Goal: Task Accomplishment & Management: Manage account settings

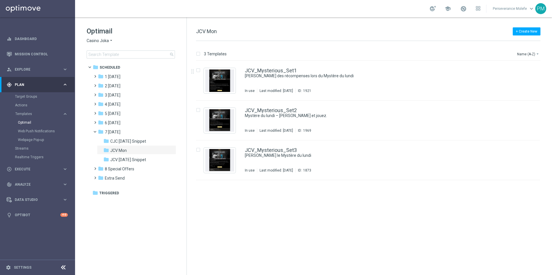
click at [107, 42] on span "Casino Joka" at bounding box center [98, 40] width 22 height 5
click at [0, 0] on span "Le Roi Johnny" at bounding box center [0, 0] width 0 height 0
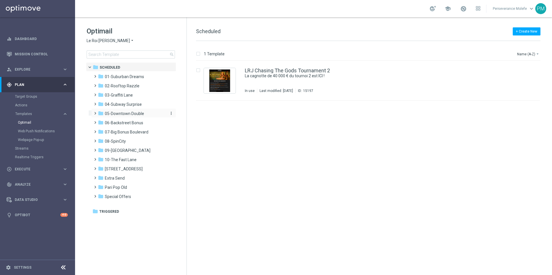
click at [131, 113] on span "05-Downtown Double" at bounding box center [124, 113] width 39 height 5
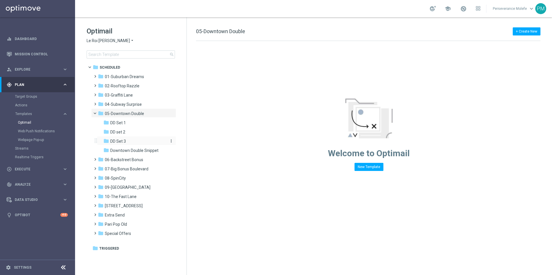
click at [130, 144] on div "folder DD Set 3" at bounding box center [133, 141] width 61 height 7
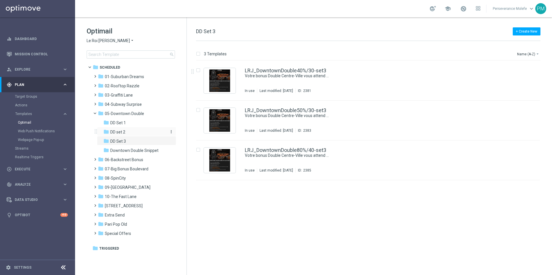
click at [129, 130] on div "folder DD set 2" at bounding box center [133, 132] width 61 height 7
click at [121, 140] on span "DD Set 3" at bounding box center [118, 141] width 16 height 5
click at [264, 70] on link "LRJ_DowntownDouble40%/30-set3" at bounding box center [285, 70] width 81 height 5
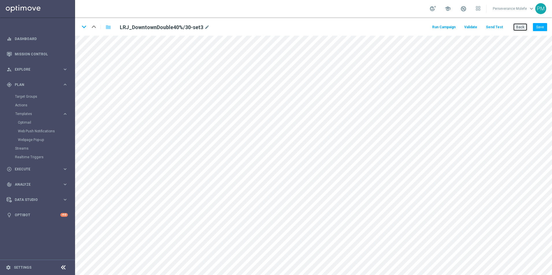
click at [516, 29] on button "Back" at bounding box center [520, 27] width 14 height 8
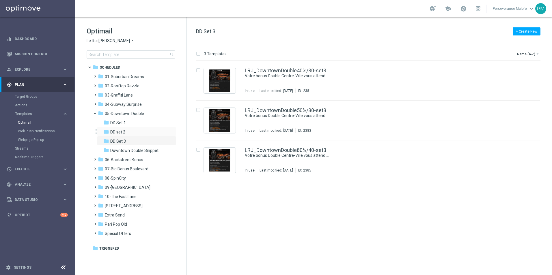
click at [125, 136] on div "folder DD set 2 more_vert" at bounding box center [136, 131] width 79 height 9
click at [129, 132] on div "folder DD set 2" at bounding box center [133, 132] width 61 height 7
click at [255, 68] on div "LRJ_DowntownDouble40%/30-set2 DOUBLE CENTRE-VILLE | 40% de bonus + 30 tours In …" at bounding box center [368, 81] width 344 height 40
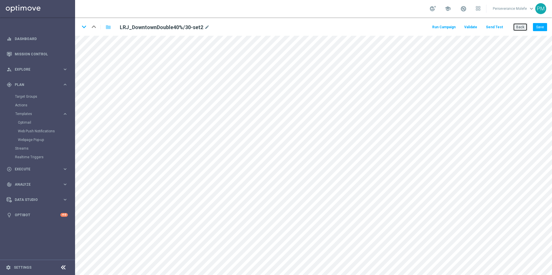
click at [518, 27] on button "Back" at bounding box center [520, 27] width 14 height 8
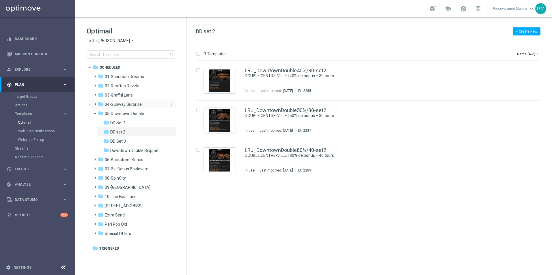
click at [137, 107] on div "folder 04-Subway Surprise" at bounding box center [131, 104] width 66 height 7
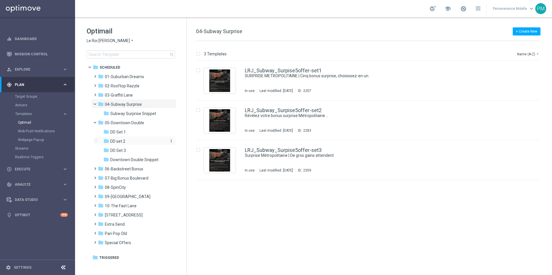
click at [137, 142] on div "folder DD set 2" at bounding box center [133, 141] width 61 height 7
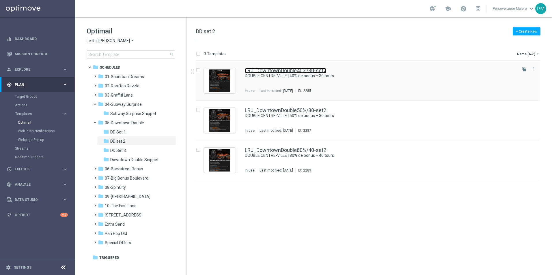
click at [287, 70] on link "LRJ_DowntownDouble40%/30-set2" at bounding box center [285, 70] width 81 height 5
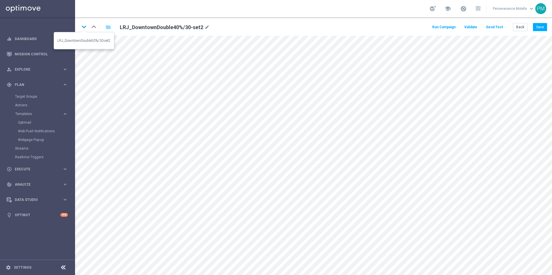
click at [83, 27] on icon "keyboard_arrow_down" at bounding box center [84, 27] width 9 height 9
click at [520, 28] on button "Back" at bounding box center [520, 27] width 14 height 8
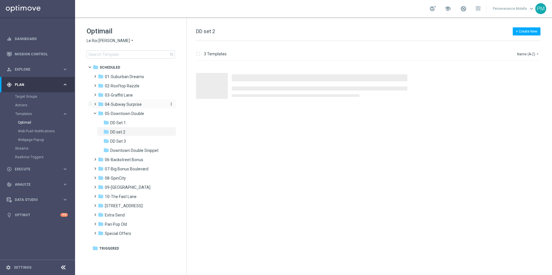
click at [115, 103] on span "04-Subway Surprise" at bounding box center [123, 104] width 37 height 5
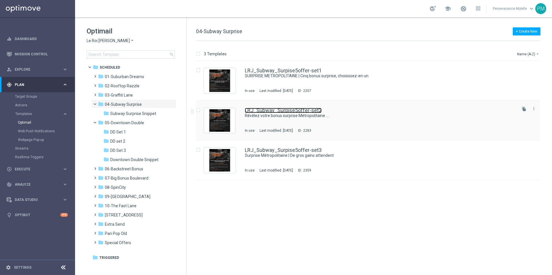
click at [292, 109] on link "LRJ_Subway_Surpise5offer-set2" at bounding box center [283, 110] width 77 height 5
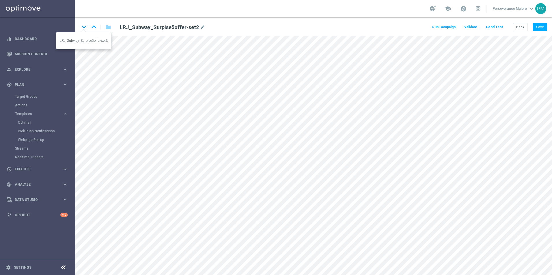
click at [86, 27] on icon "keyboard_arrow_down" at bounding box center [84, 27] width 9 height 9
click at [96, 30] on icon "keyboard_arrow_up" at bounding box center [93, 27] width 9 height 9
click at [522, 25] on button "Back" at bounding box center [520, 27] width 14 height 8
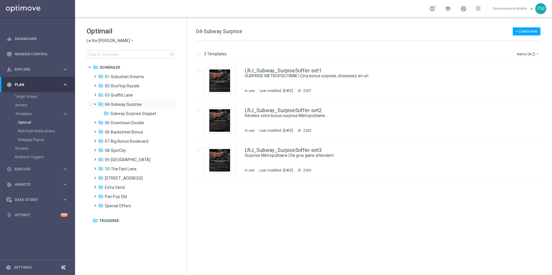
click at [96, 104] on span at bounding box center [97, 103] width 2 height 3
click at [122, 120] on span "06-Backstreet Bonus" at bounding box center [124, 122] width 38 height 5
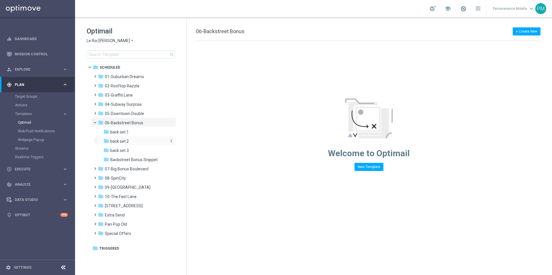
click at [130, 142] on div "folder back set 2" at bounding box center [133, 141] width 61 height 7
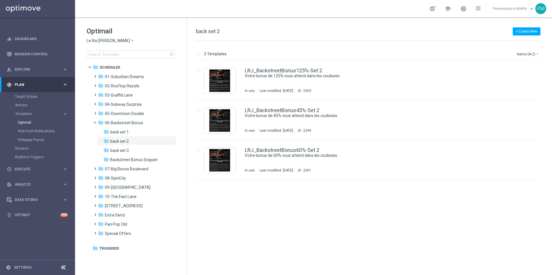
click at [107, 42] on span "Le Roi Johnny" at bounding box center [108, 40] width 43 height 5
click at [112, 95] on div "Casino Joka" at bounding box center [108, 95] width 43 height 7
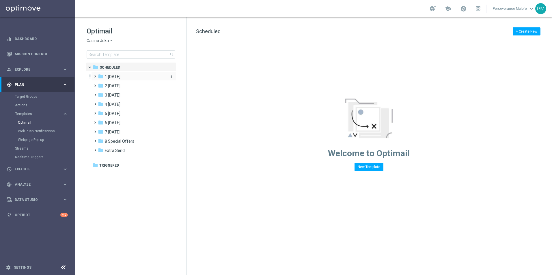
click at [120, 78] on span "1 Tuesday" at bounding box center [113, 76] width 16 height 5
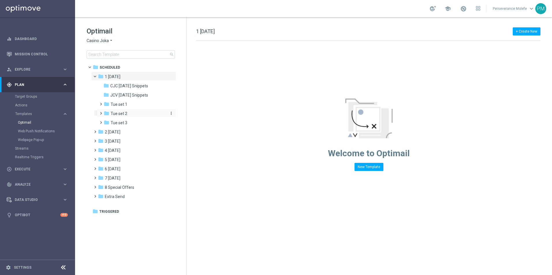
click at [126, 113] on span "Tue set 2" at bounding box center [119, 113] width 17 height 5
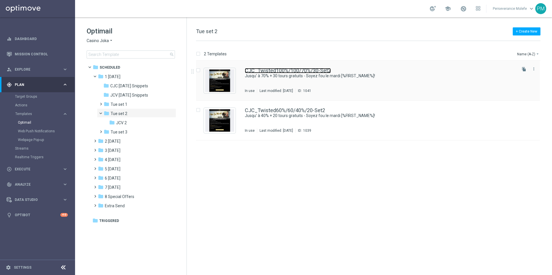
click at [269, 71] on link "CJC_Twisted100%/100/70%/30-Set2" at bounding box center [288, 70] width 86 height 5
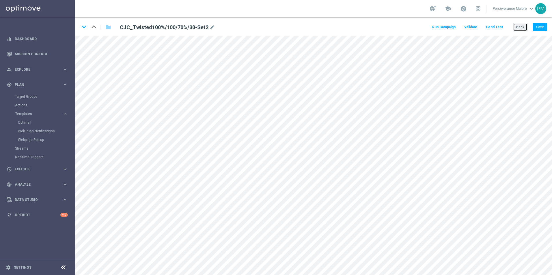
click at [523, 27] on button "Back" at bounding box center [520, 27] width 14 height 8
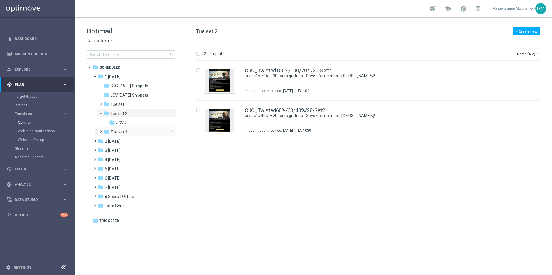
click at [144, 132] on div "folder Tue set 3" at bounding box center [134, 132] width 61 height 7
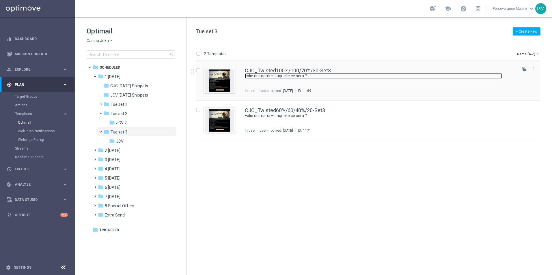
click at [264, 73] on link "Folie du mardi – Laquelle ce sera ?" at bounding box center [373, 75] width 257 height 5
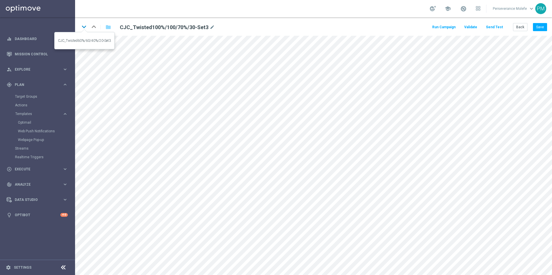
click at [86, 27] on icon "keyboard_arrow_down" at bounding box center [84, 27] width 9 height 9
click at [95, 27] on icon "keyboard_arrow_up" at bounding box center [93, 27] width 9 height 9
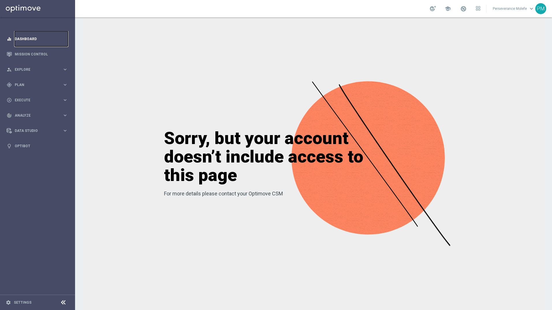
click at [28, 45] on link "Dashboard" at bounding box center [41, 38] width 53 height 15
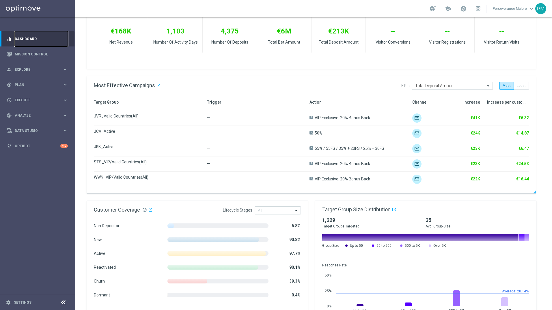
scroll to position [253, 0]
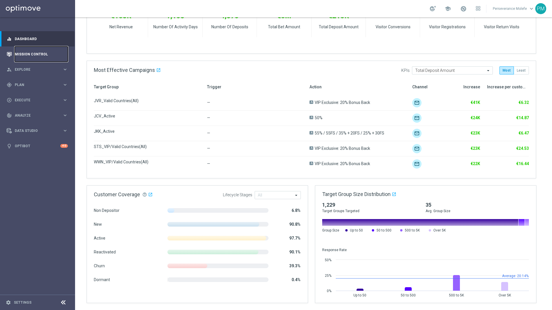
click at [31, 54] on link "Mission Control" at bounding box center [41, 53] width 53 height 15
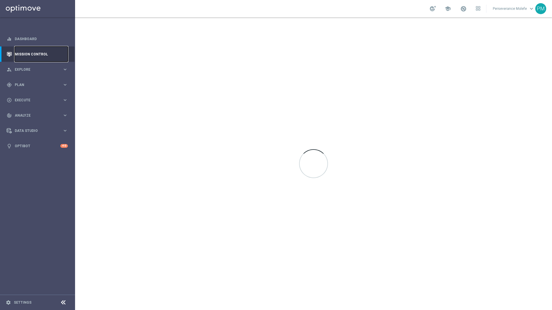
scroll to position [0, 0]
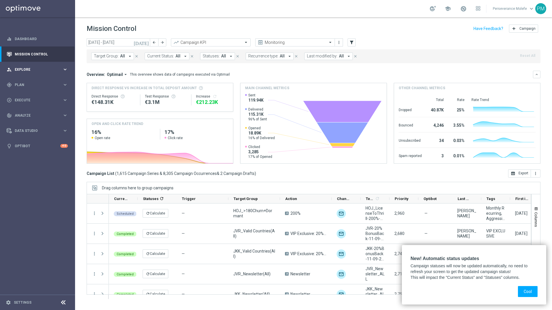
click at [40, 73] on div "person_search Explore keyboard_arrow_right" at bounding box center [37, 69] width 74 height 15
click at [39, 100] on link "Customer Model" at bounding box center [37, 98] width 45 height 5
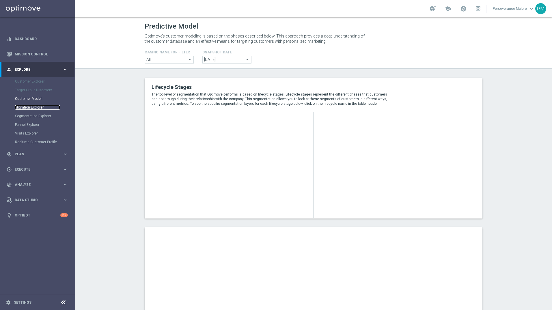
click at [33, 109] on link "Migration Explorer" at bounding box center [37, 107] width 45 height 5
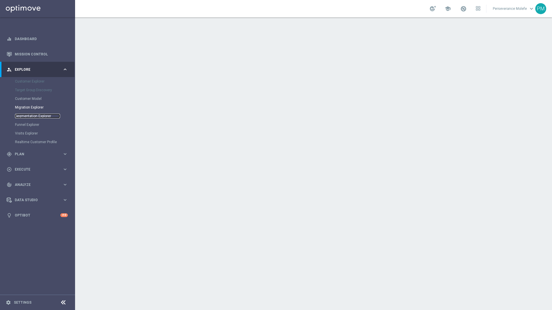
click at [36, 115] on link "Segmentation Explorer" at bounding box center [37, 116] width 45 height 5
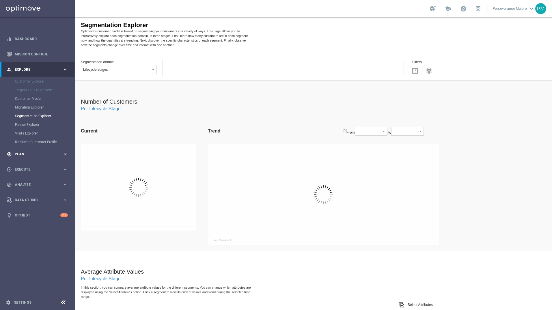
click at [29, 157] on div "gps_fixed Plan keyboard_arrow_right" at bounding box center [37, 153] width 74 height 15
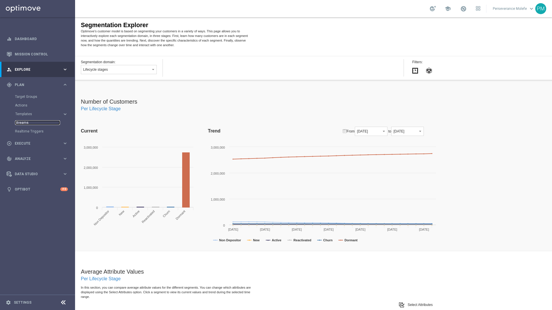
click at [25, 124] on link "Streams" at bounding box center [37, 122] width 45 height 5
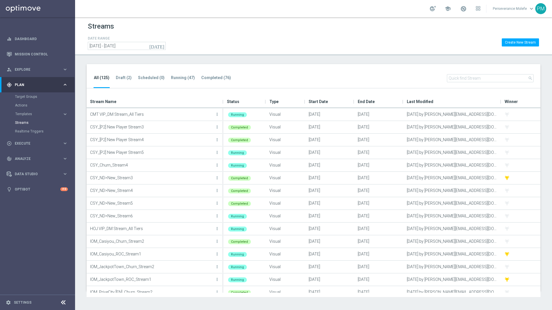
click at [47, 81] on div "gps_fixed Plan keyboard_arrow_right" at bounding box center [37, 84] width 74 height 15
click at [46, 81] on div "gps_fixed Plan keyboard_arrow_right" at bounding box center [37, 84] width 74 height 15
click at [39, 98] on link "Target Groups" at bounding box center [37, 96] width 45 height 5
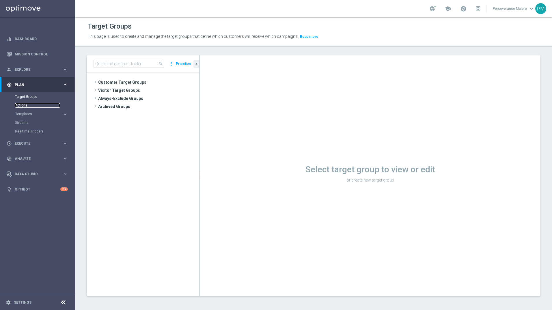
click at [24, 106] on link "Actions" at bounding box center [37, 105] width 45 height 5
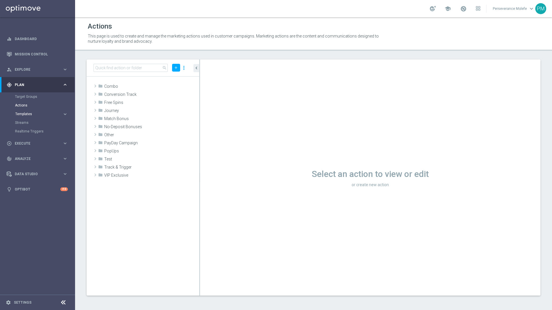
click at [27, 113] on span "Templates" at bounding box center [35, 113] width 41 height 3
click at [27, 121] on link "Optimail" at bounding box center [39, 122] width 42 height 5
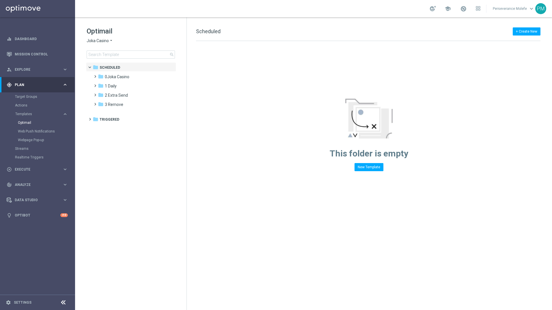
click at [100, 42] on span "Joka Casino" at bounding box center [98, 40] width 22 height 5
click at [102, 98] on div "Casino Joka" at bounding box center [108, 95] width 43 height 7
click at [120, 79] on span "1 Tuesday" at bounding box center [113, 76] width 16 height 5
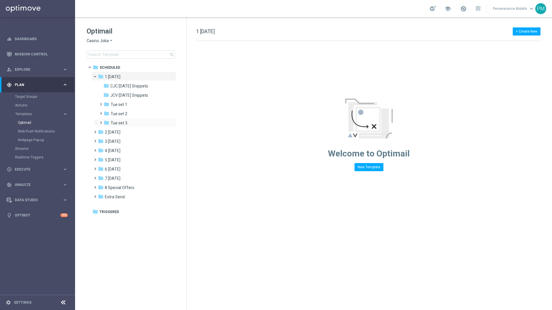
click at [124, 119] on div "folder Tue set 3 more_vert" at bounding box center [136, 122] width 79 height 9
click at [123, 121] on span "Tue set 3" at bounding box center [119, 122] width 17 height 5
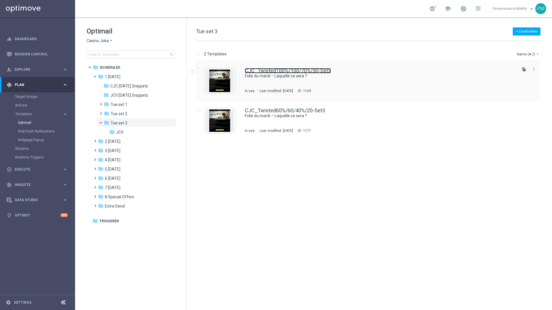
click at [300, 73] on link "CJC_Twisted100%/100/70%/30-Set3" at bounding box center [288, 70] width 86 height 5
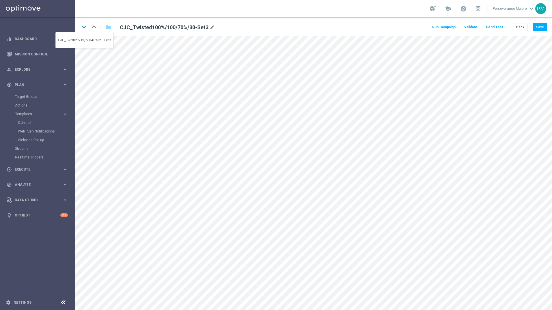
click at [86, 29] on icon "keyboard_arrow_down" at bounding box center [84, 27] width 9 height 9
click at [97, 29] on icon "keyboard_arrow_up" at bounding box center [93, 27] width 9 height 9
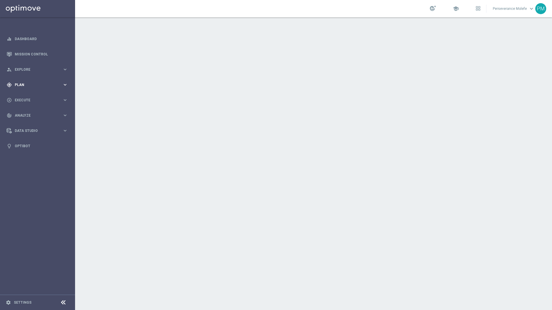
click at [34, 85] on span "Plan" at bounding box center [39, 84] width 48 height 3
click at [29, 106] on link "Actions" at bounding box center [37, 105] width 45 height 5
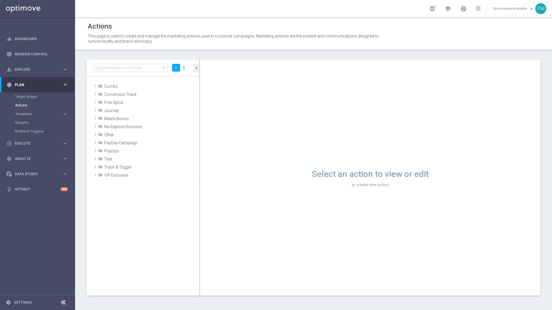
click at [32, 116] on button "Templates keyboard_arrow_right" at bounding box center [41, 114] width 53 height 5
click at [28, 123] on link "Optimail" at bounding box center [39, 122] width 42 height 5
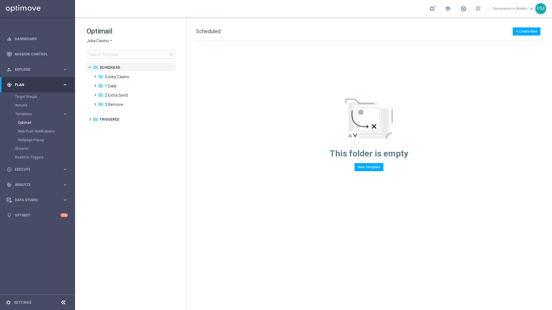
click at [101, 41] on span "Joka Casino" at bounding box center [98, 40] width 22 height 5
click at [0, 0] on span "Casino Joka" at bounding box center [0, 0] width 0 height 0
click at [129, 73] on div "folder 1 Tuesday more_vert" at bounding box center [133, 76] width 85 height 9
click at [127, 76] on div "folder 1 Tuesday" at bounding box center [131, 77] width 66 height 7
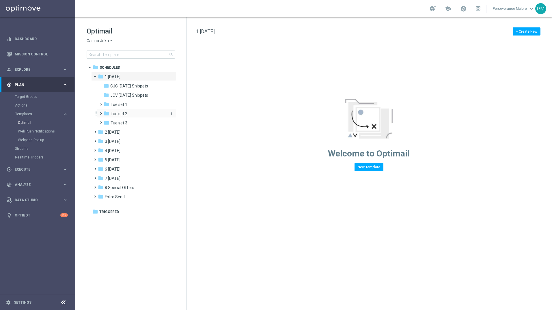
click at [129, 115] on div "folder Tue set 2" at bounding box center [134, 114] width 61 height 7
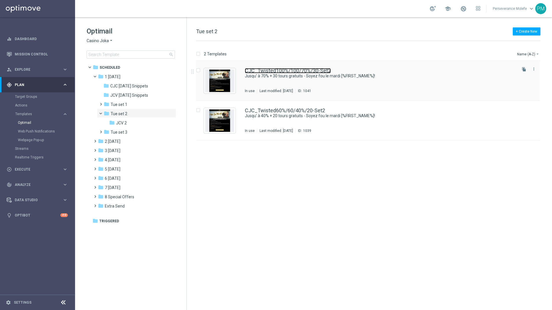
click at [291, 72] on link "CJC_Twisted100%/100/70%/30-Set2" at bounding box center [288, 70] width 86 height 5
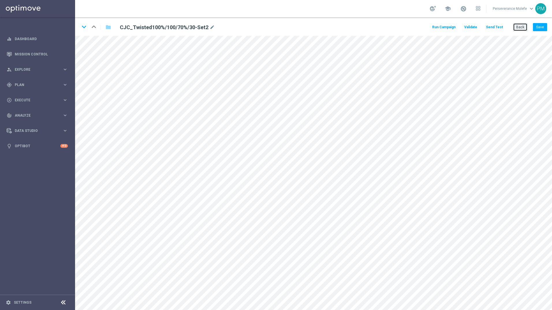
click at [520, 28] on button "Back" at bounding box center [520, 27] width 14 height 8
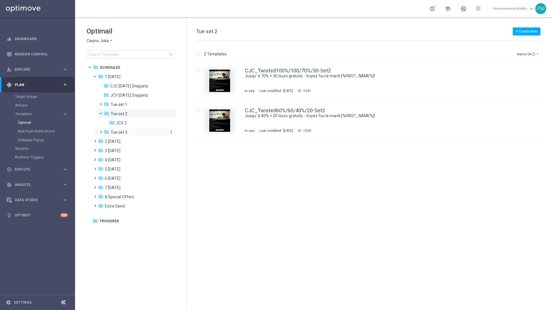
click at [128, 134] on div "folder Tue set 3" at bounding box center [134, 132] width 61 height 7
click at [297, 66] on div "CJC_Twisted100%/100/70%/30-Set3 Folie du mardi – Laquelle ce sera ? In use Last…" at bounding box center [368, 81] width 344 height 40
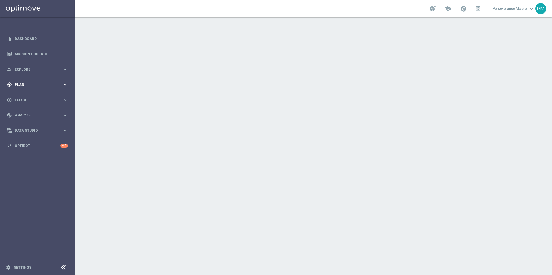
click at [28, 79] on div "gps_fixed Plan keyboard_arrow_right" at bounding box center [37, 84] width 74 height 15
click at [26, 113] on span "Templates" at bounding box center [35, 113] width 41 height 3
click at [26, 122] on link "Optimail" at bounding box center [39, 122] width 42 height 5
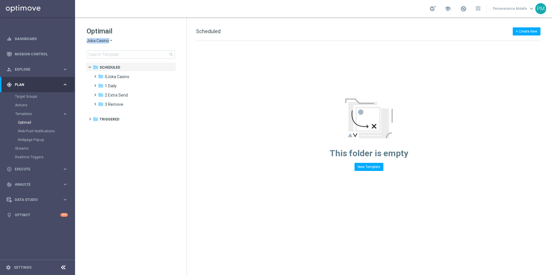
click at [109, 38] on div "Optimail Joka Casino arrow_drop_down × Joka Casino search" at bounding box center [137, 43] width 100 height 32
drag, startPoint x: 109, startPoint y: 38, endPoint x: 100, endPoint y: 41, distance: 9.4
click at [100, 41] on span "Joka Casino" at bounding box center [98, 40] width 22 height 5
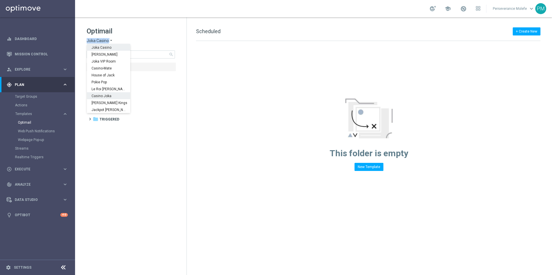
click at [0, 0] on span "Casino Joka" at bounding box center [0, 0] width 0 height 0
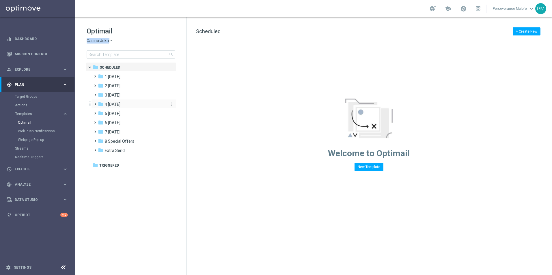
click at [113, 104] on span "4 [DATE]" at bounding box center [113, 104] width 16 height 5
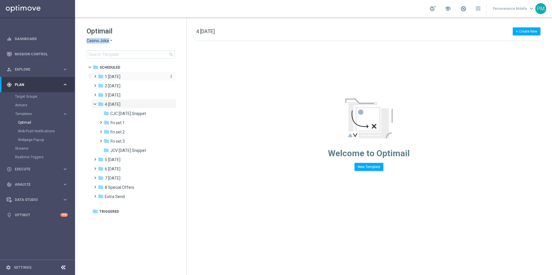
click at [123, 78] on div "folder 1 [DATE]" at bounding box center [131, 77] width 66 height 7
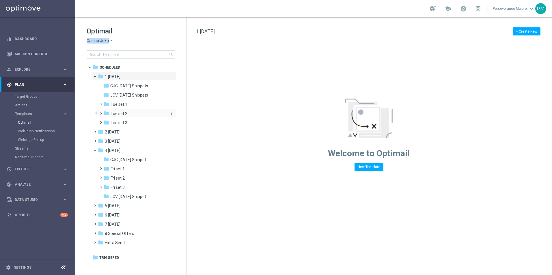
click at [127, 114] on span "Tue set 2" at bounding box center [119, 113] width 17 height 5
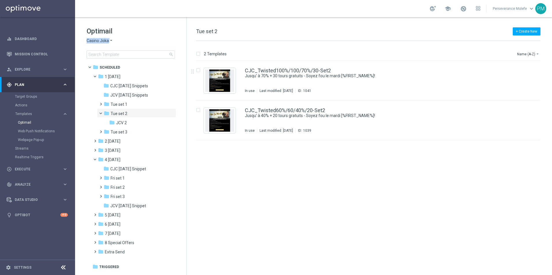
click at [288, 67] on div "CJC_Twisted100%/100/70%/30-Set2 Jusqu’ à 70% + 30 tours gratuits - Soyez fou le…" at bounding box center [368, 81] width 344 height 40
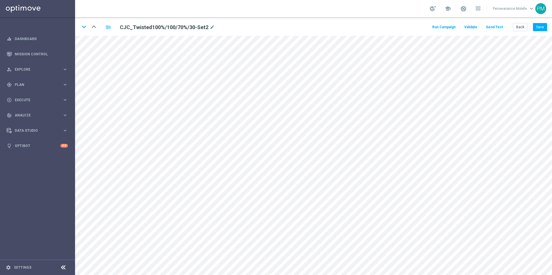
click at [519, 31] on div "keyboard_arrow_down keyboard_arrow_up folder CJC_Twisted100%/100/70%/30-Set2 mo…" at bounding box center [313, 26] width 477 height 18
click at [519, 29] on button "Back" at bounding box center [520, 27] width 14 height 8
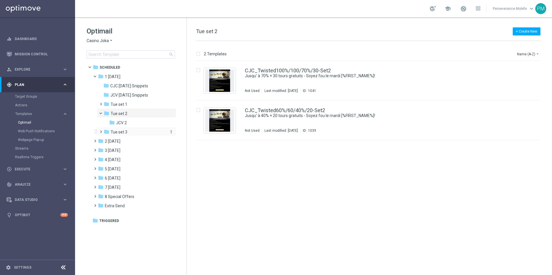
click at [138, 132] on div "folder Tue set 3" at bounding box center [134, 132] width 61 height 7
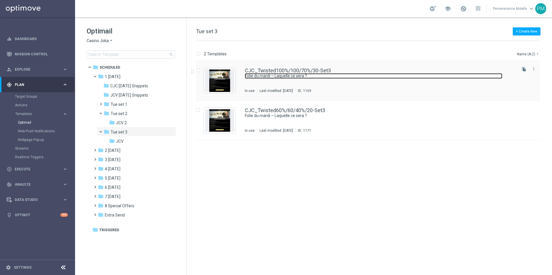
click at [261, 73] on link "Folie du mardi – Laquelle ce sera ?" at bounding box center [373, 75] width 257 height 5
